Goal: Task Accomplishment & Management: Manage account settings

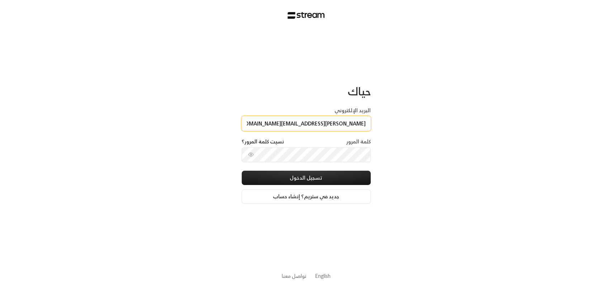
type input "[PERSON_NAME][EMAIL_ADDRESS][DOMAIN_NAME]"
click at [250, 155] on icon "toggle password visibility" at bounding box center [251, 155] width 6 height 6
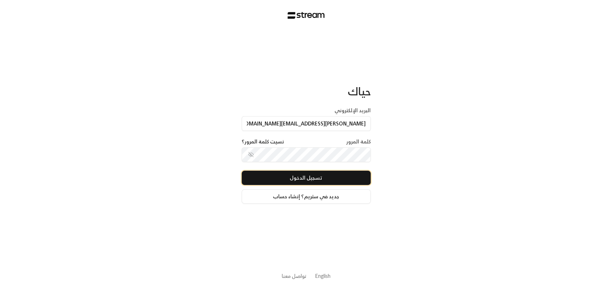
click at [294, 181] on button "تسجيل الدخول" at bounding box center [306, 178] width 129 height 14
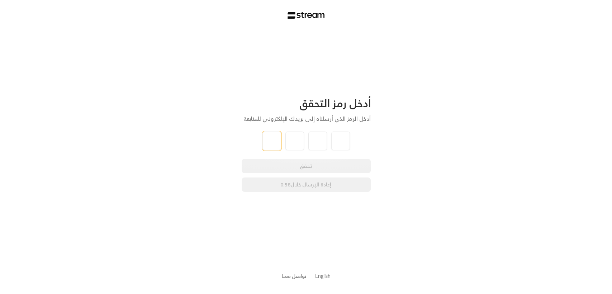
type input "1"
type input "2"
type input "3"
type input "4"
